Goal: Check status: Check status

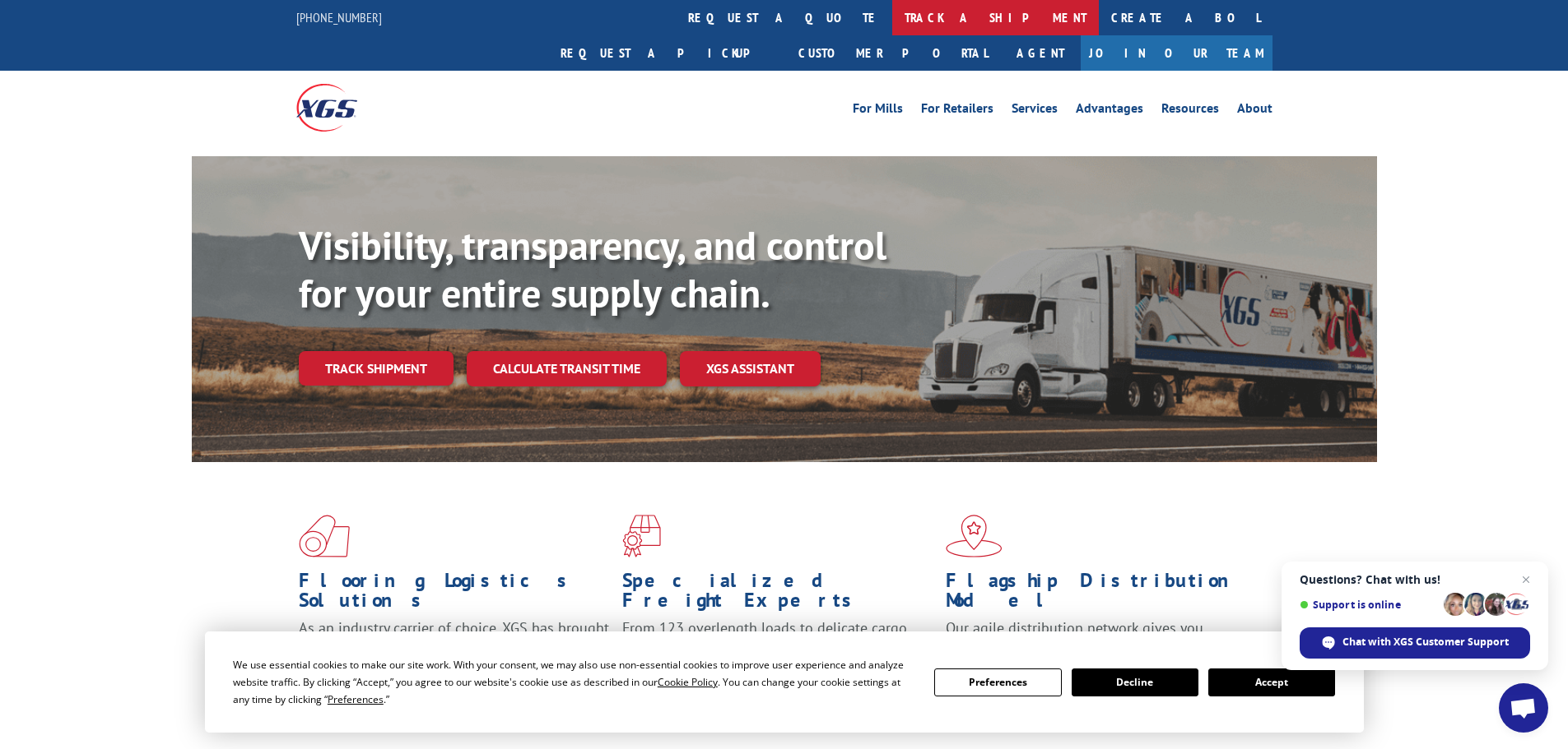
click at [892, 18] on link "track a shipment" at bounding box center [995, 18] width 207 height 35
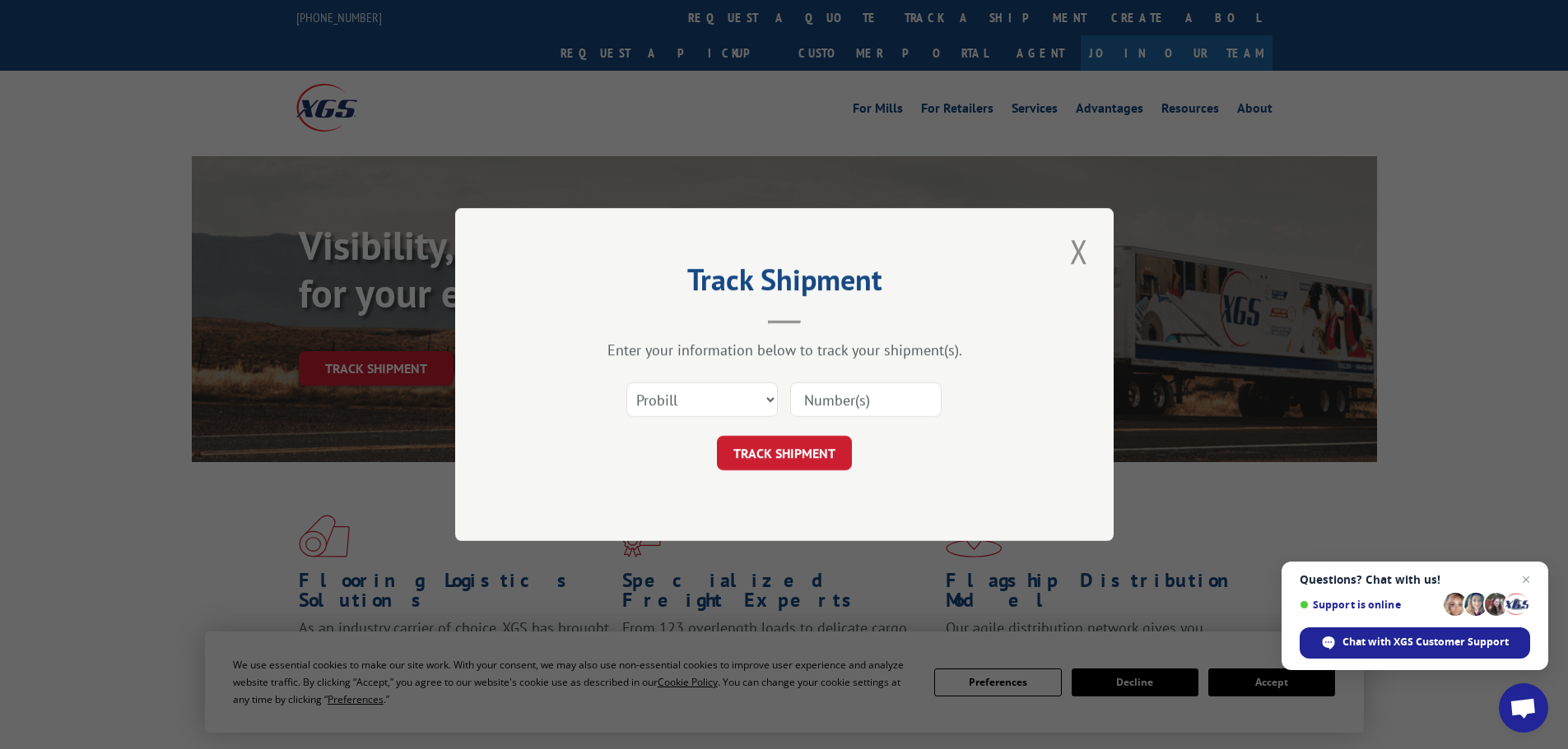
click at [829, 403] on input at bounding box center [866, 399] width 152 height 35
paste input "14355000"
click at [786, 447] on button "TRACK SHIPMENT" at bounding box center [784, 452] width 135 height 35
click at [835, 392] on input "14355000" at bounding box center [866, 399] width 152 height 35
type input "14355000"
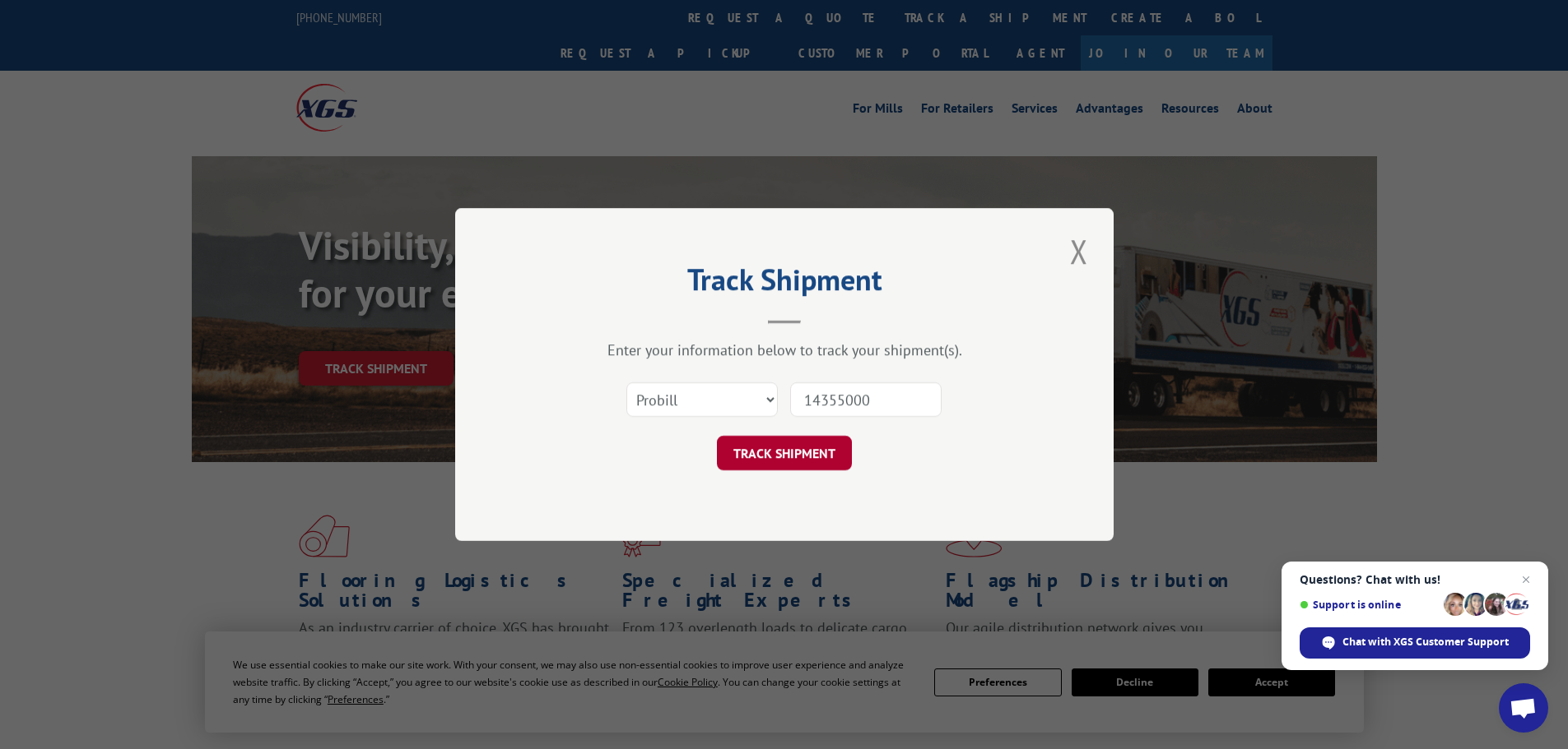
click at [836, 448] on button "TRACK SHIPMENT" at bounding box center [784, 452] width 135 height 35
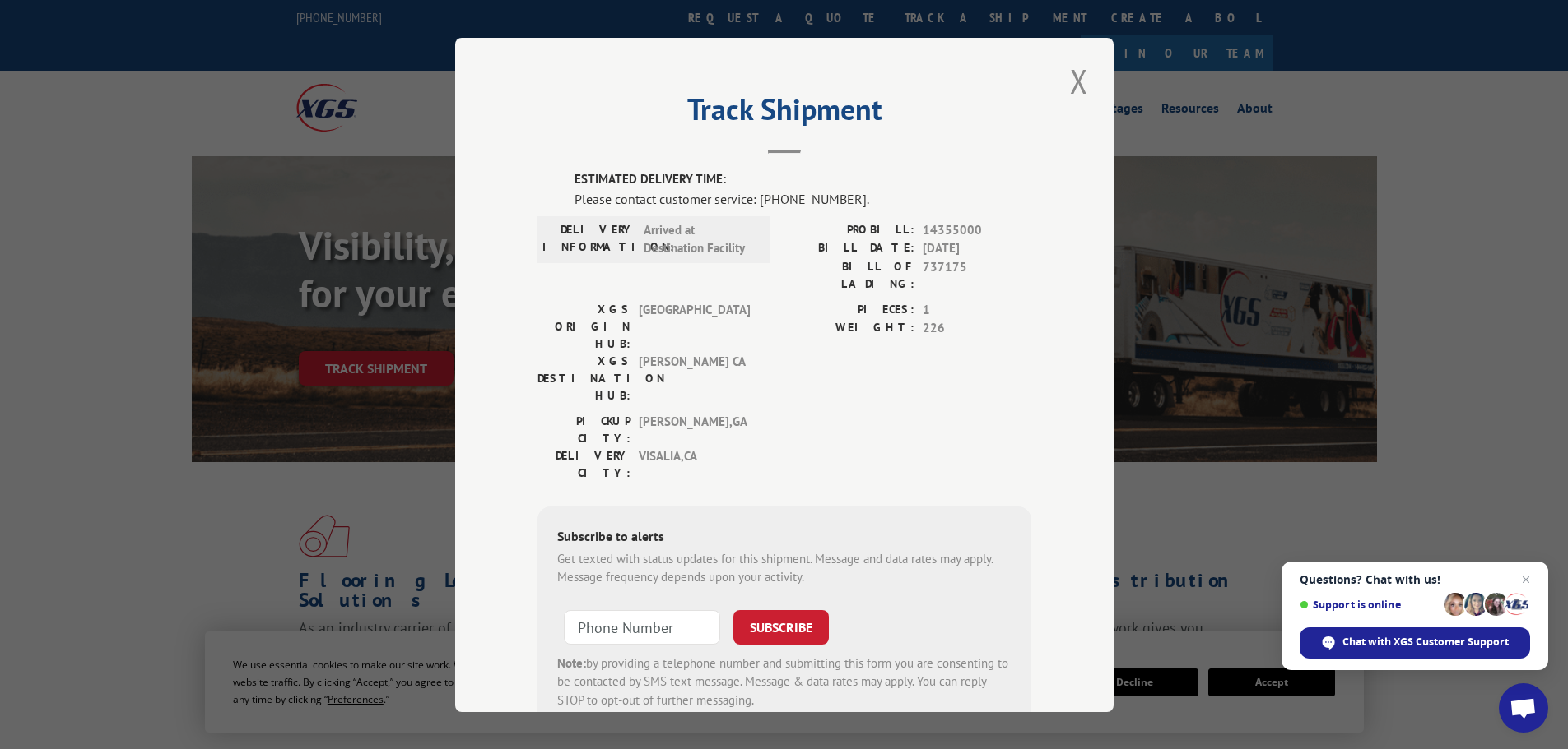
click at [710, 237] on span "Arrived at Destination Facility" at bounding box center [699, 239] width 111 height 37
click at [1080, 85] on button "Close modal" at bounding box center [1078, 81] width 28 height 45
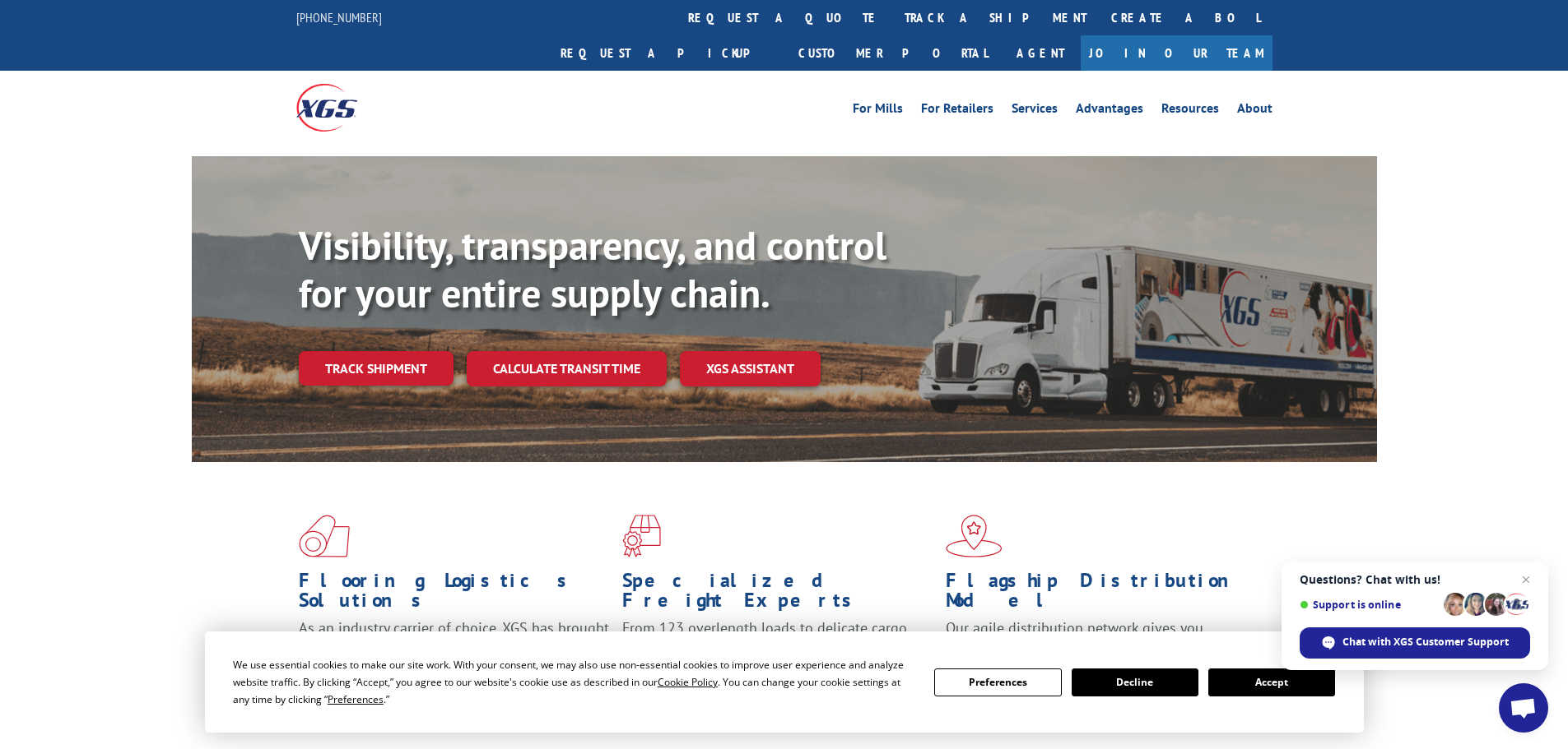
click at [100, 463] on div "Flooring Logistics Solutions As an industry carrier of choice, XGS has brought …" at bounding box center [784, 628] width 1568 height 330
